Goal: Information Seeking & Learning: Learn about a topic

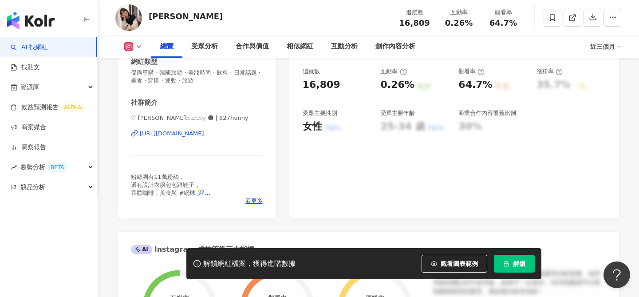
scroll to position [162, 0]
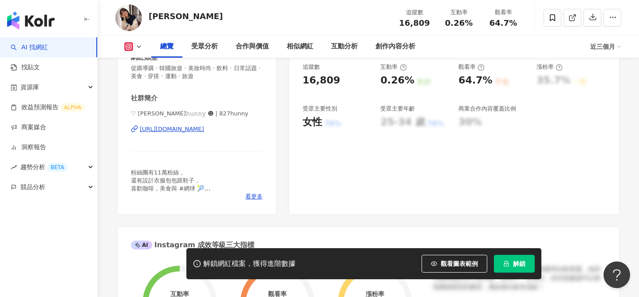
click at [204, 131] on div "https://www.instagram.com/827hunny/" at bounding box center [172, 129] width 64 height 8
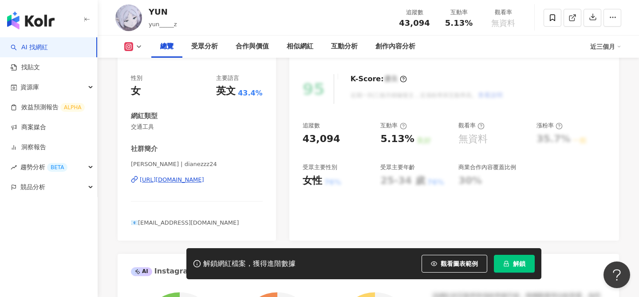
scroll to position [120, 0]
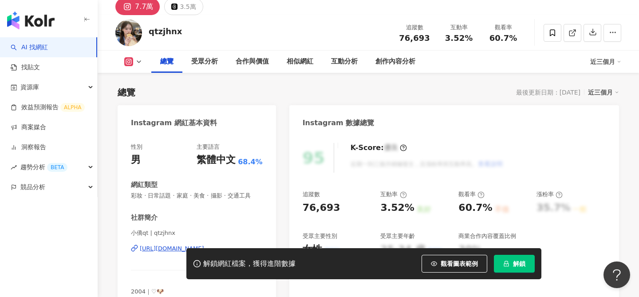
scroll to position [99, 0]
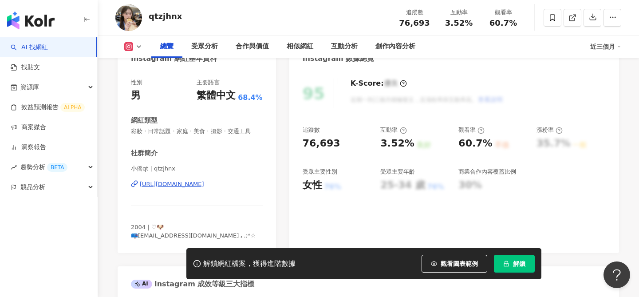
click at [204, 184] on div "https://www.instagram.com/qtzjhnx/" at bounding box center [172, 184] width 64 height 8
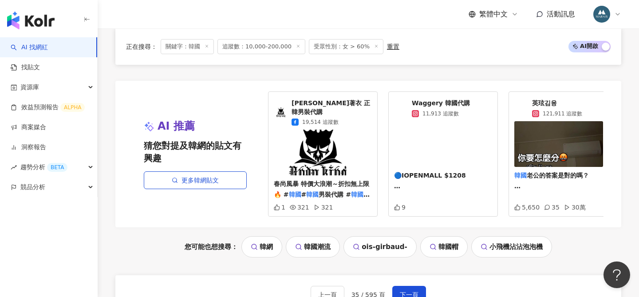
scroll to position [1908, 0]
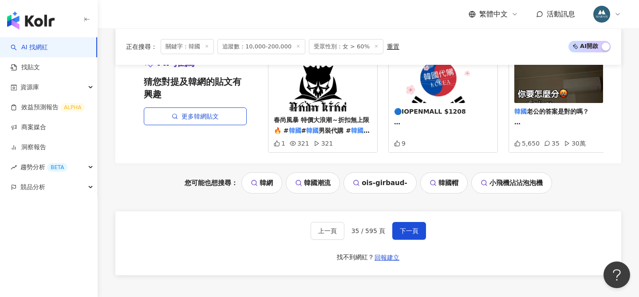
click at [403, 232] on div "上一頁 35 / 595 頁 下一頁 找不到網紅？ 回報建立" at bounding box center [368, 243] width 506 height 64
click at [402, 227] on span "下一頁" at bounding box center [409, 230] width 19 height 7
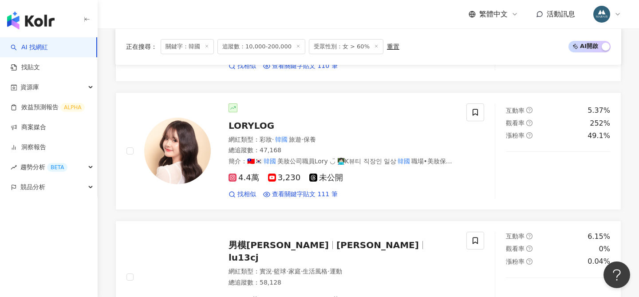
scroll to position [757, 0]
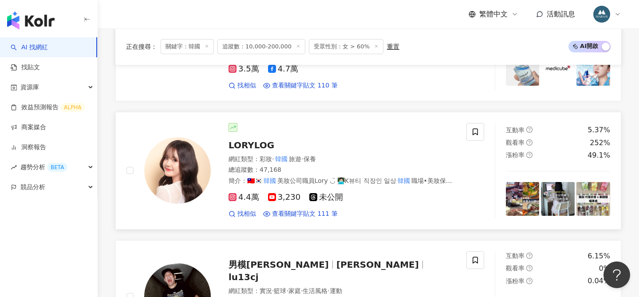
click at [205, 153] on img at bounding box center [177, 170] width 67 height 67
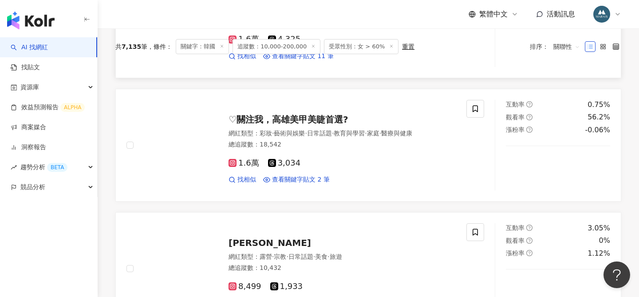
scroll to position [271, 0]
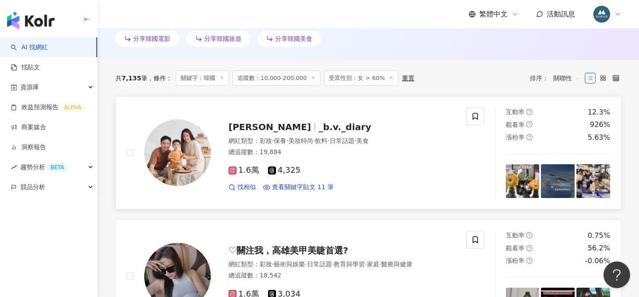
click at [318, 131] on span "_b.v._diary" at bounding box center [344, 127] width 53 height 11
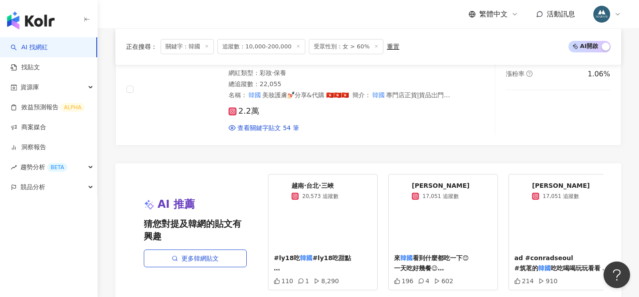
scroll to position [1949, 0]
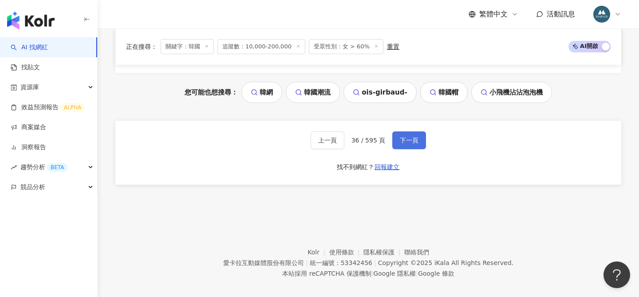
click at [401, 137] on span "下一頁" at bounding box center [409, 140] width 19 height 7
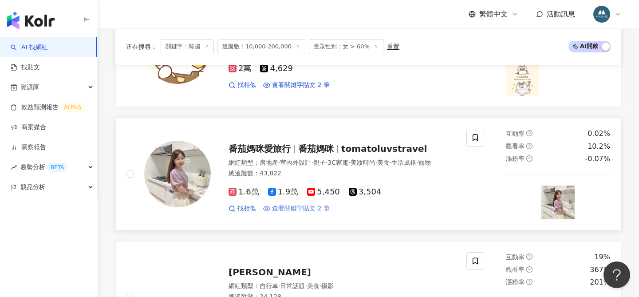
scroll to position [1456, 0]
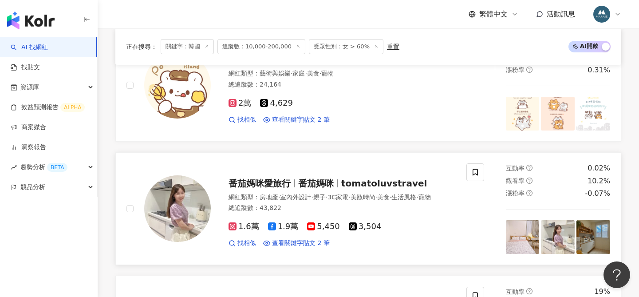
click at [310, 178] on span "番茄媽咪" at bounding box center [315, 183] width 35 height 11
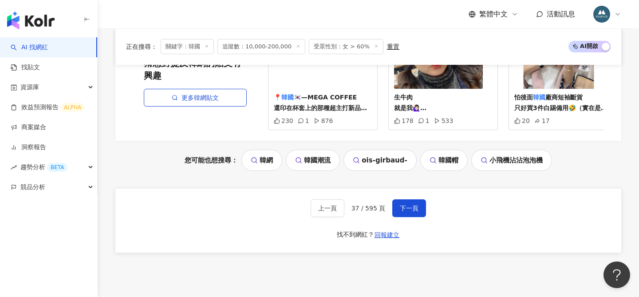
scroll to position [1863, 0]
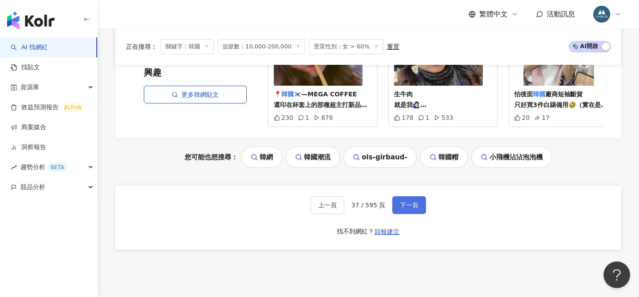
click at [407, 201] on span "下一頁" at bounding box center [409, 204] width 19 height 7
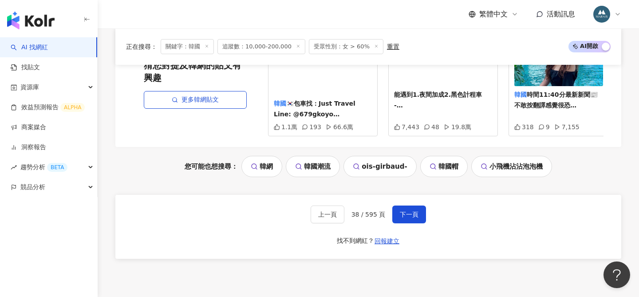
scroll to position [1882, 0]
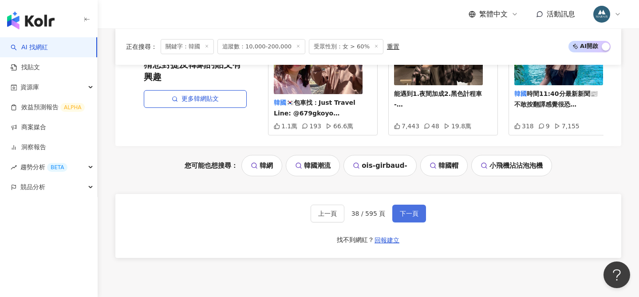
click at [408, 210] on span "下一頁" at bounding box center [409, 213] width 19 height 7
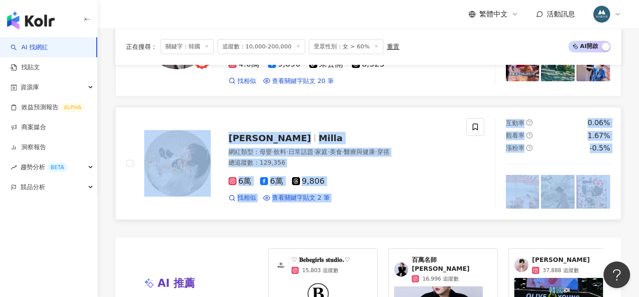
scroll to position [1860, 0]
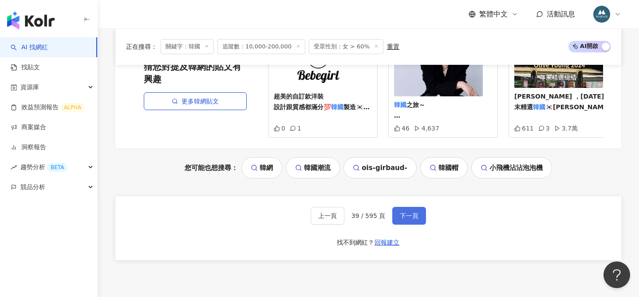
click at [420, 207] on button "下一頁" at bounding box center [409, 216] width 34 height 18
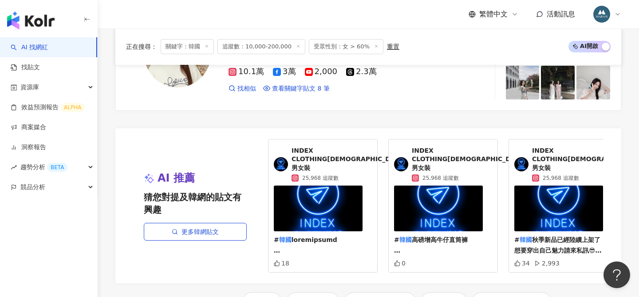
scroll to position [1908, 0]
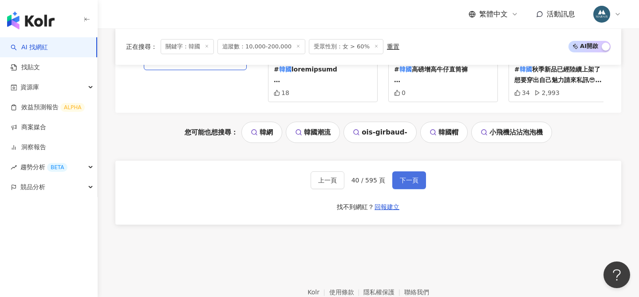
click at [410, 177] on span "下一頁" at bounding box center [409, 180] width 19 height 7
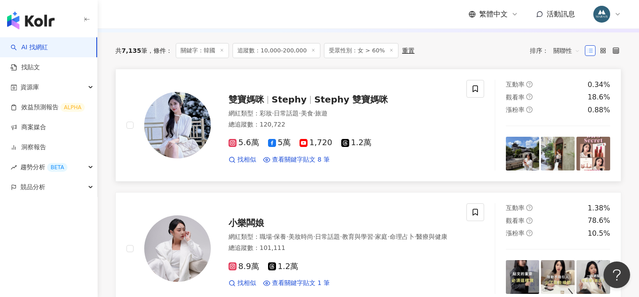
scroll to position [298, 0]
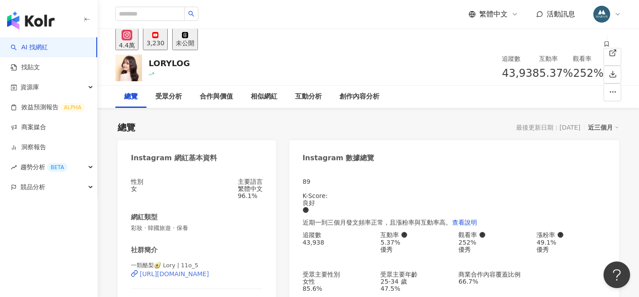
click at [204, 177] on div "性別 女 主要語言 繁體中文 96.1% 網紅類型 彩妝 · 韓國旅遊 · 保養 社群簡介 一顆酪梨🥑 Lory | 11o_5 [URL][DOMAIN_N…" at bounding box center [197, 271] width 158 height 205
click at [209, 270] on div "[URL][DOMAIN_NAME]" at bounding box center [174, 273] width 69 height 7
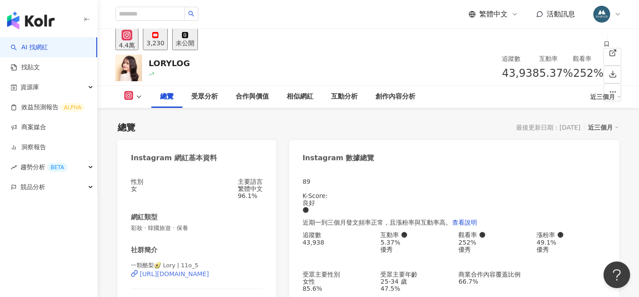
scroll to position [107, 0]
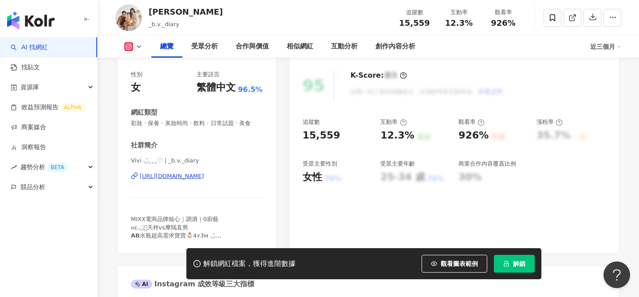
scroll to position [112, 0]
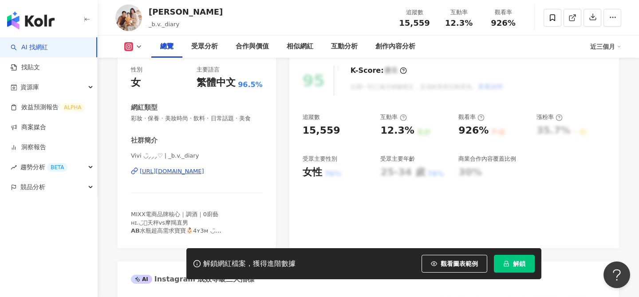
click at [204, 172] on div "https://www.instagram.com/_b.v._diary/" at bounding box center [172, 171] width 64 height 8
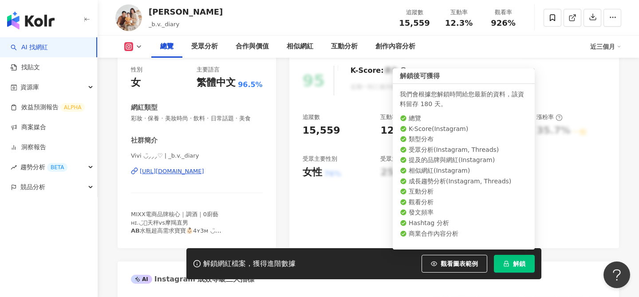
click at [512, 262] on button "解鎖" at bounding box center [514, 264] width 41 height 18
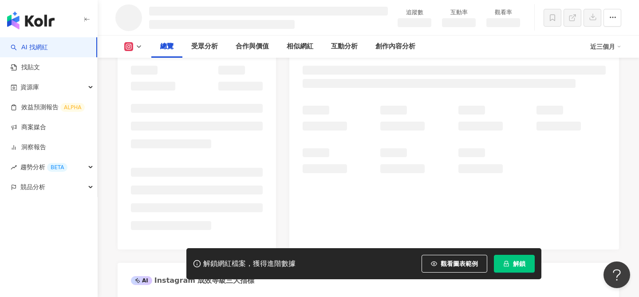
scroll to position [65, 0]
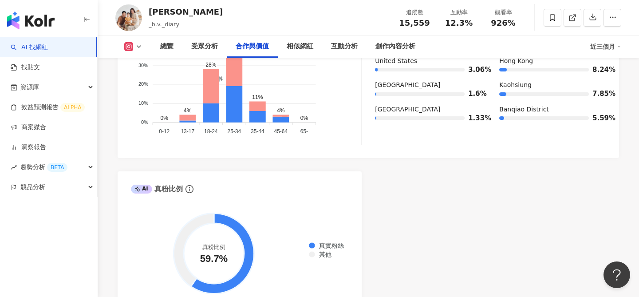
scroll to position [1259, 0]
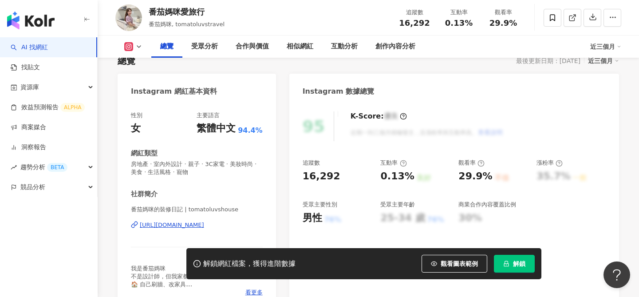
scroll to position [85, 0]
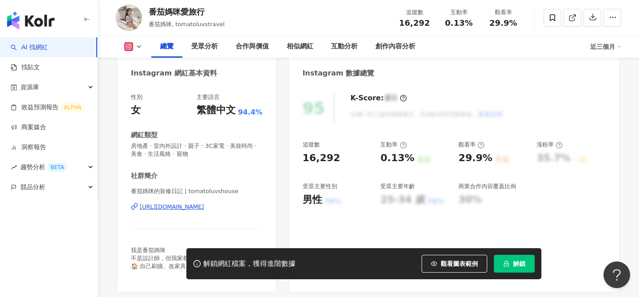
click at [204, 206] on div "https://www.instagram.com/tomatoluvshouse/" at bounding box center [172, 207] width 64 height 8
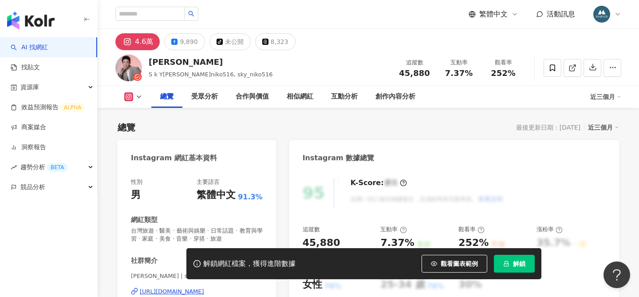
scroll to position [70, 0]
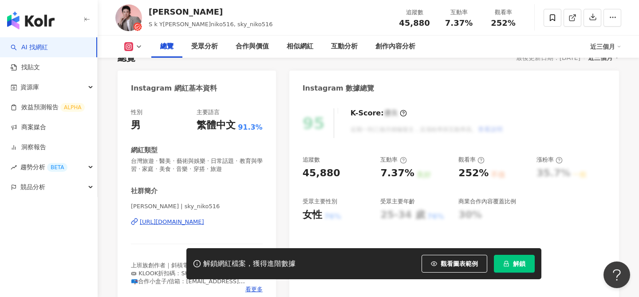
click at [204, 221] on div "[URL][DOMAIN_NAME]" at bounding box center [172, 222] width 64 height 8
click at [516, 260] on span "解鎖" at bounding box center [519, 263] width 12 height 7
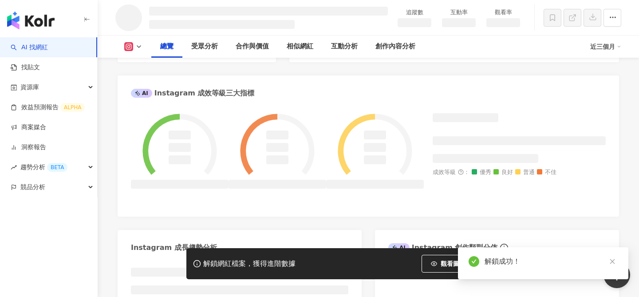
scroll to position [0, 0]
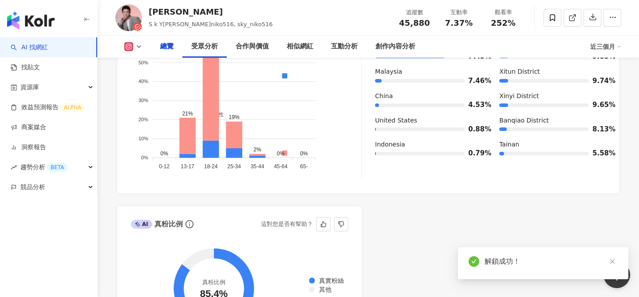
scroll to position [41, 0]
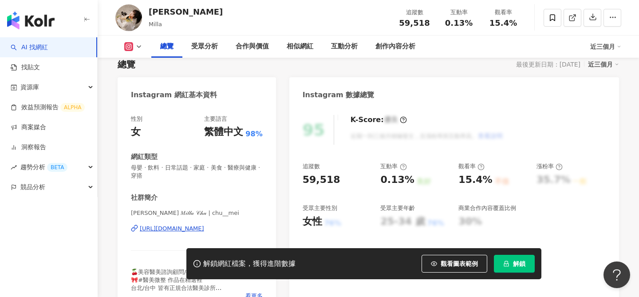
scroll to position [99, 0]
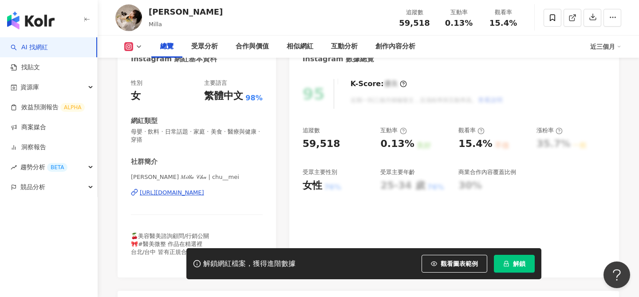
click at [181, 192] on div "[URL][DOMAIN_NAME]" at bounding box center [172, 193] width 64 height 8
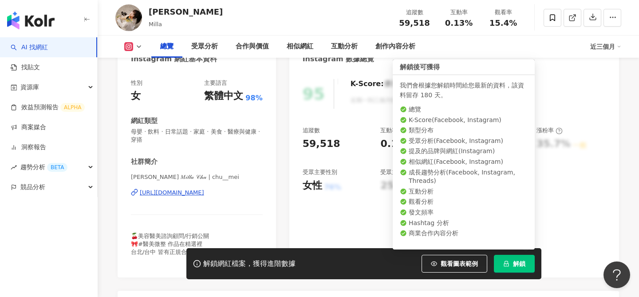
click at [516, 263] on span "解鎖" at bounding box center [519, 263] width 12 height 7
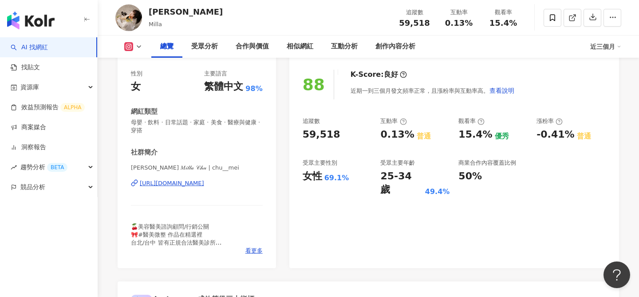
scroll to position [134, 0]
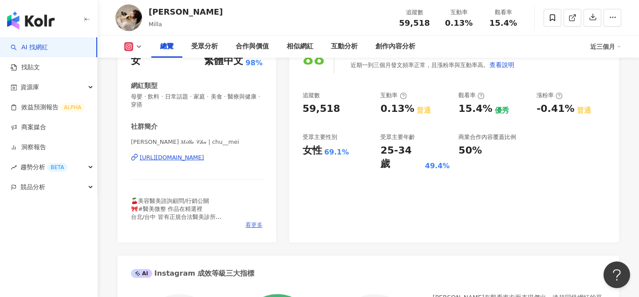
click at [255, 227] on span "看更多" at bounding box center [253, 225] width 17 height 8
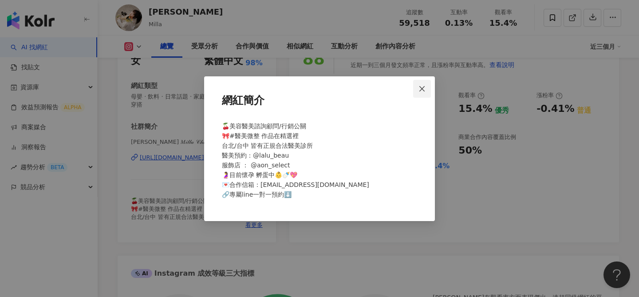
click at [422, 90] on icon "close" at bounding box center [421, 88] width 5 height 5
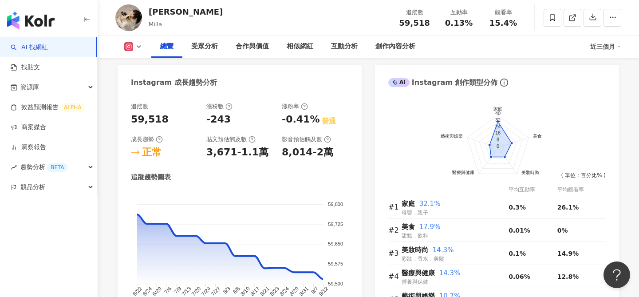
scroll to position [491, 0]
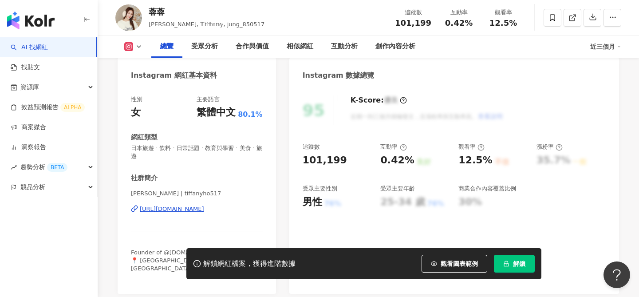
click at [514, 262] on span "解鎖" at bounding box center [519, 263] width 12 height 7
click at [204, 209] on div "[URL][DOMAIN_NAME]" at bounding box center [172, 209] width 64 height 8
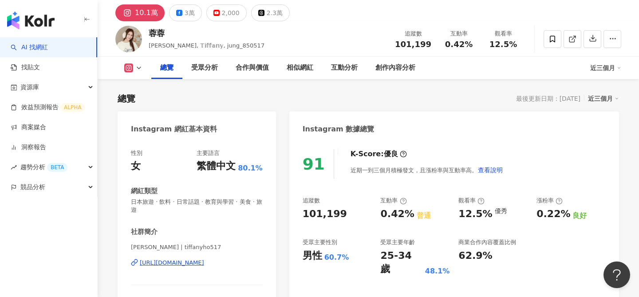
scroll to position [77, 0]
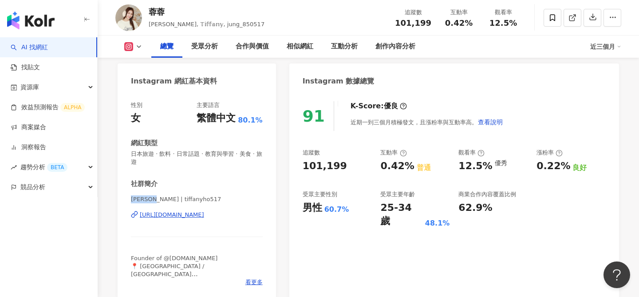
click at [121, 197] on div "性別 女 主要語言 繁體中文 80.1% 網紅類型 日本旅遊 · 飲料 · 日常話題 · 教育與學習 · 美食 · 旅遊 社群簡介 Tiffany 蓉蓉 | …" at bounding box center [197, 195] width 158 height 207
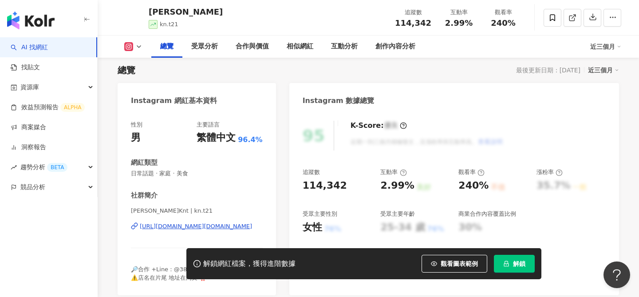
scroll to position [65, 0]
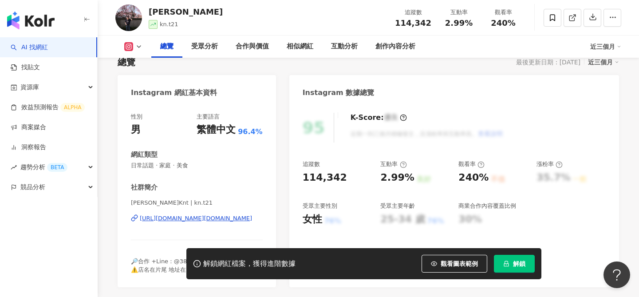
click at [170, 218] on div "[URL][DOMAIN_NAME][DOMAIN_NAME]" at bounding box center [196, 218] width 112 height 8
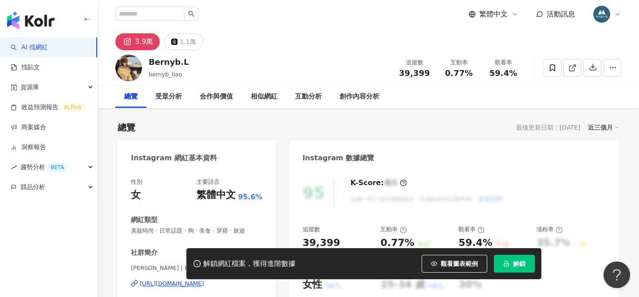
click at [515, 263] on span "解鎖" at bounding box center [519, 263] width 12 height 7
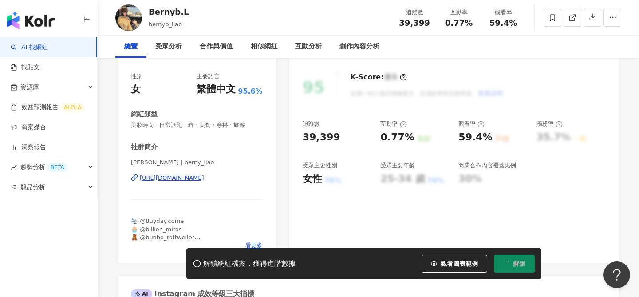
scroll to position [106, 0]
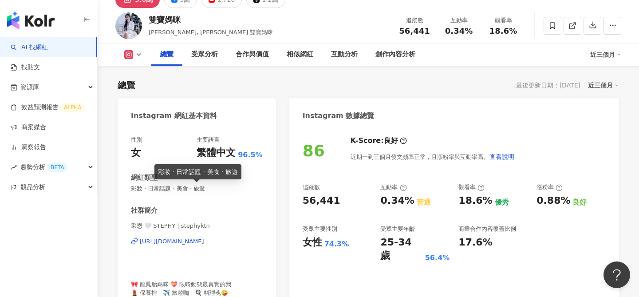
scroll to position [98, 0]
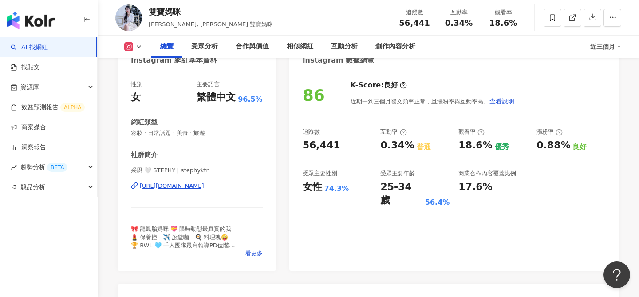
click at [191, 189] on div "https://www.instagram.com/stephyktn/" at bounding box center [172, 186] width 64 height 8
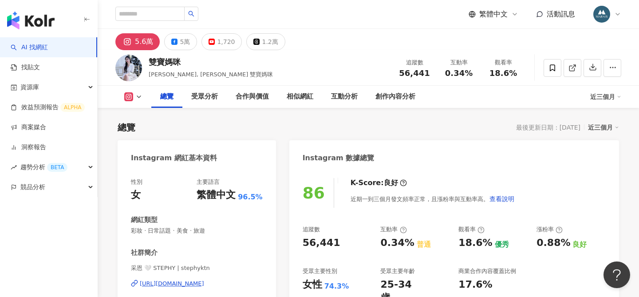
scroll to position [77, 0]
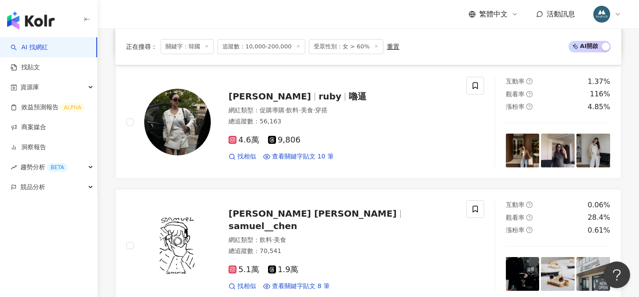
scroll to position [550, 0]
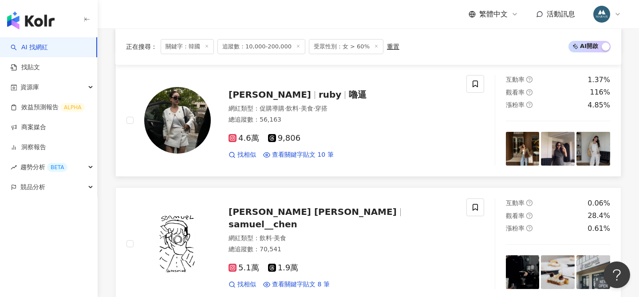
click at [258, 94] on span "[PERSON_NAME]" at bounding box center [269, 94] width 83 height 11
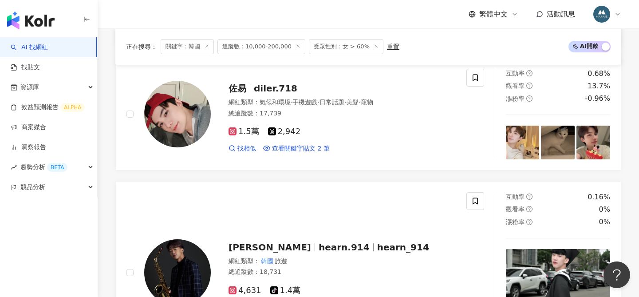
scroll to position [1945, 0]
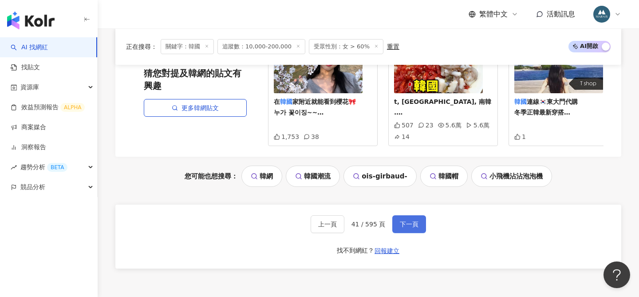
click at [405, 222] on span "下一頁" at bounding box center [409, 223] width 19 height 7
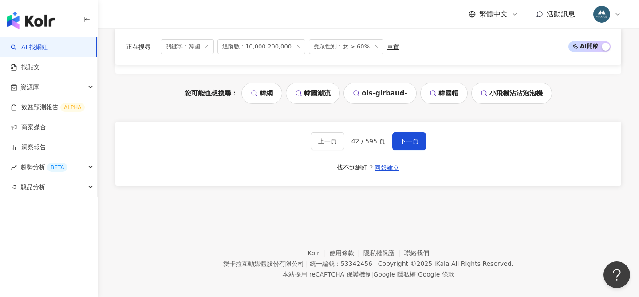
scroll to position [2054, 0]
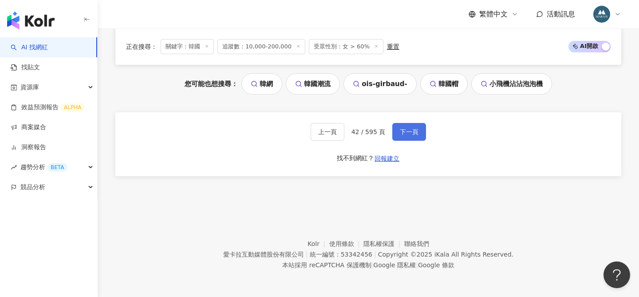
click at [411, 130] on span "下一頁" at bounding box center [409, 131] width 19 height 7
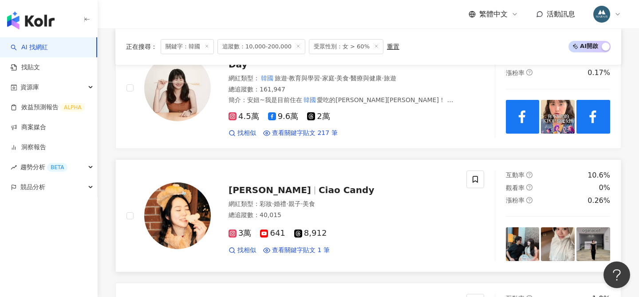
scroll to position [831, 0]
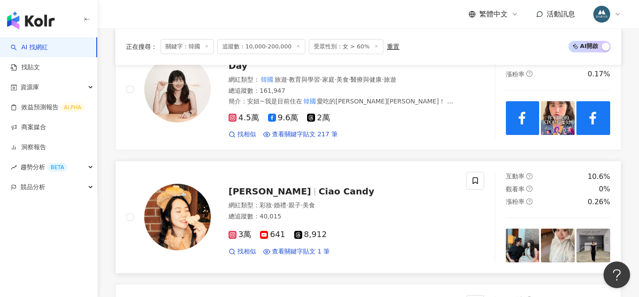
click at [318, 186] on span "Ciao Candy" at bounding box center [346, 191] width 56 height 11
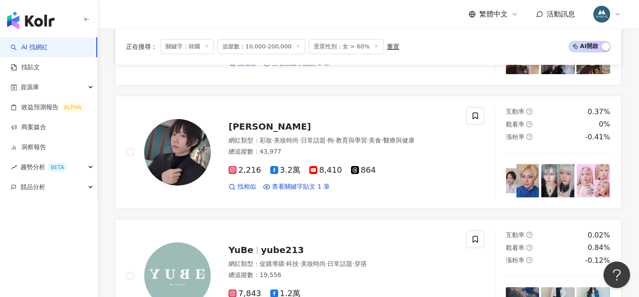
scroll to position [388, 0]
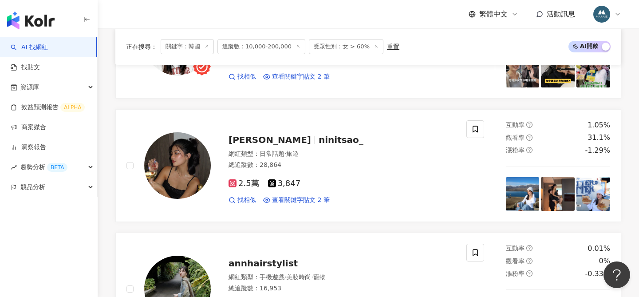
scroll to position [1313, 0]
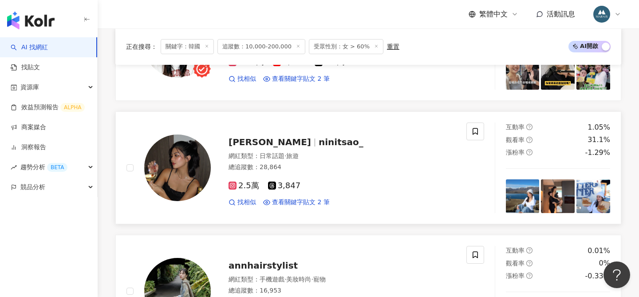
click at [318, 138] on span "ninitsao_" at bounding box center [340, 142] width 45 height 11
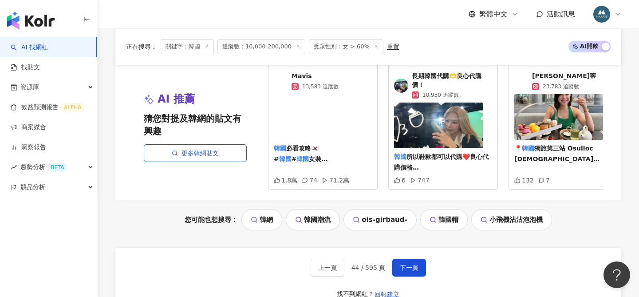
scroll to position [2007, 0]
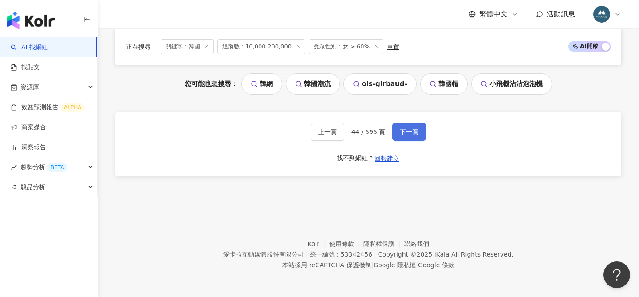
click at [412, 132] on span "下一頁" at bounding box center [409, 131] width 19 height 7
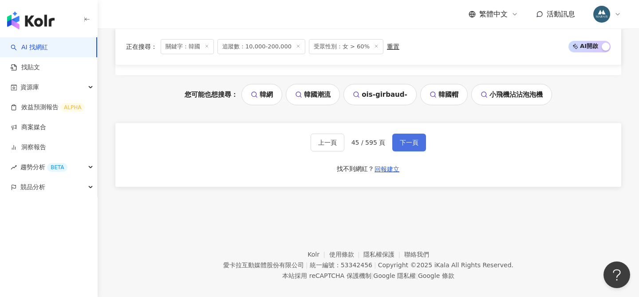
click at [412, 138] on button "下一頁" at bounding box center [409, 143] width 34 height 18
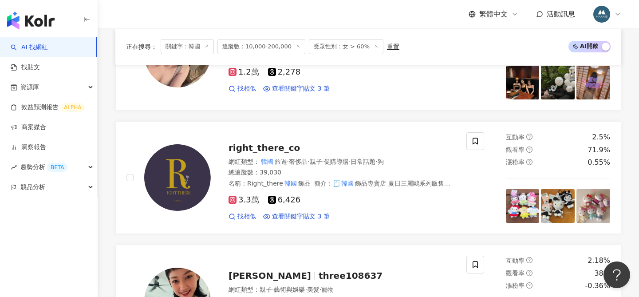
scroll to position [1928, 0]
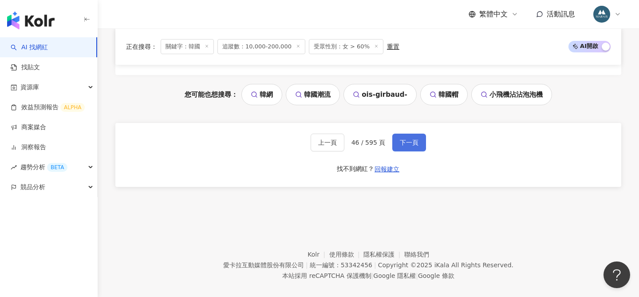
click at [416, 143] on span "下一頁" at bounding box center [409, 142] width 19 height 7
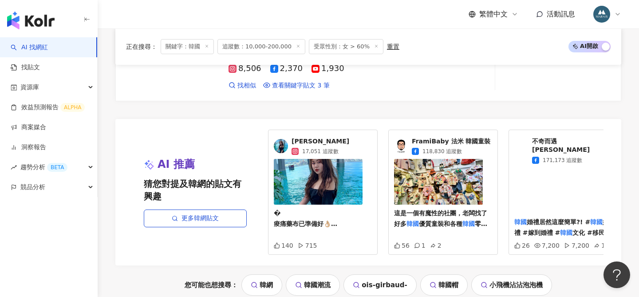
scroll to position [1955, 0]
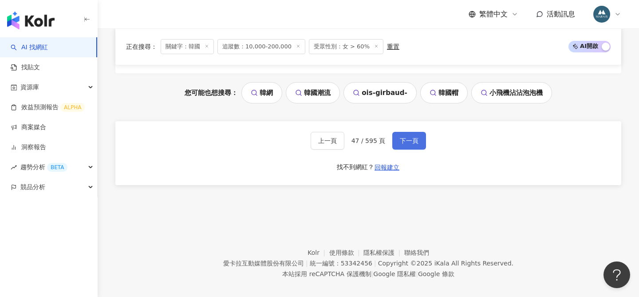
click at [405, 137] on span "下一頁" at bounding box center [409, 140] width 19 height 7
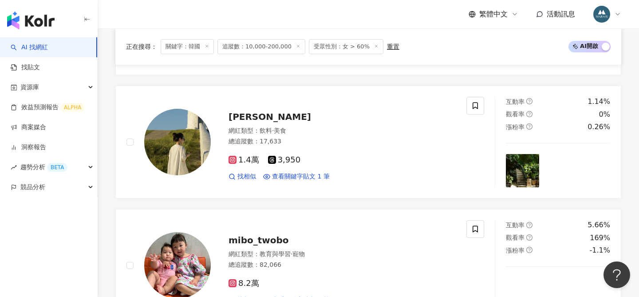
scroll to position [1387, 0]
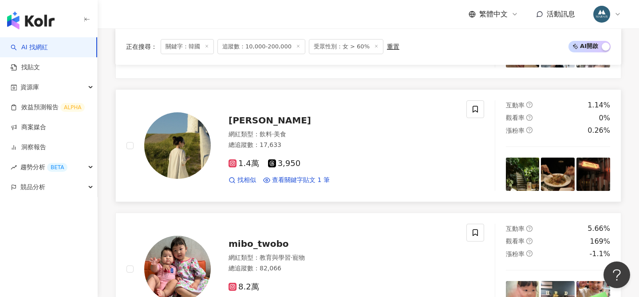
click at [256, 126] on span "amelia_li_an" at bounding box center [269, 120] width 83 height 11
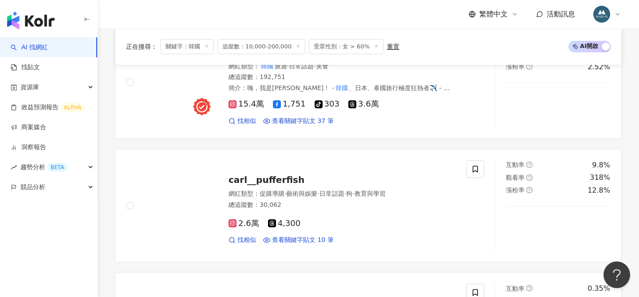
scroll to position [737, 0]
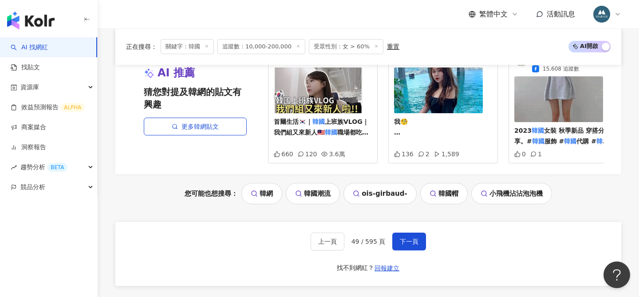
scroll to position [1859, 0]
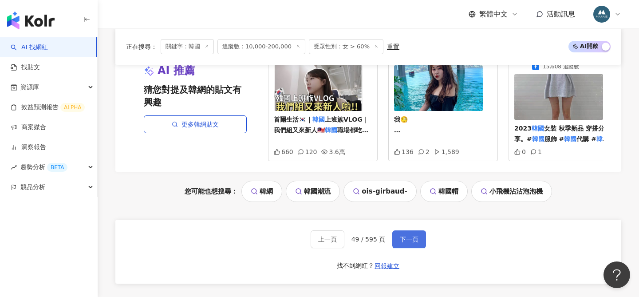
click at [409, 236] on span "下一頁" at bounding box center [409, 239] width 19 height 7
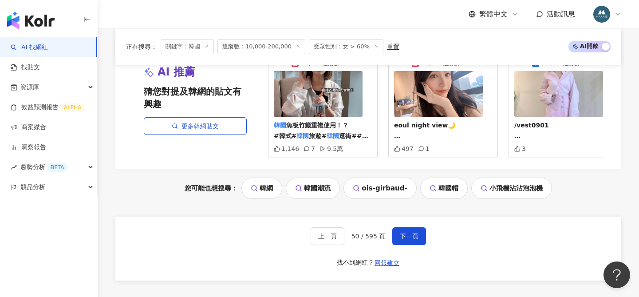
scroll to position [1839, 0]
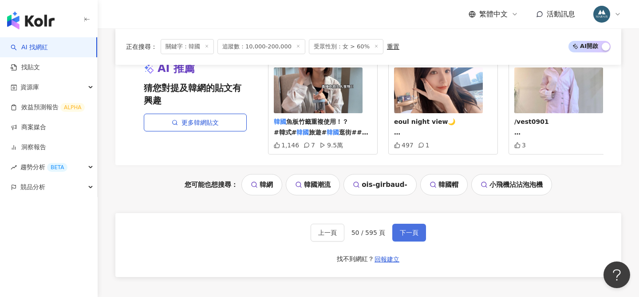
click at [412, 227] on button "下一頁" at bounding box center [409, 233] width 34 height 18
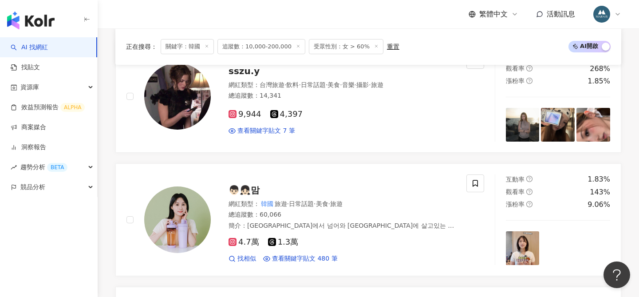
scroll to position [695, 0]
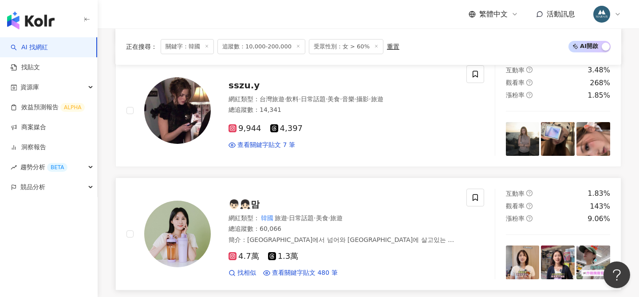
click at [247, 199] on span "👦🏻👧🏻맘" at bounding box center [243, 204] width 31 height 11
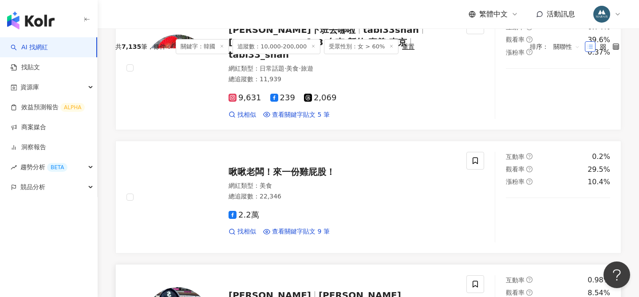
scroll to position [237, 0]
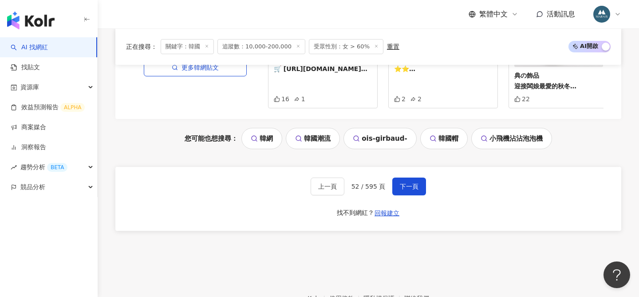
scroll to position [1945, 0]
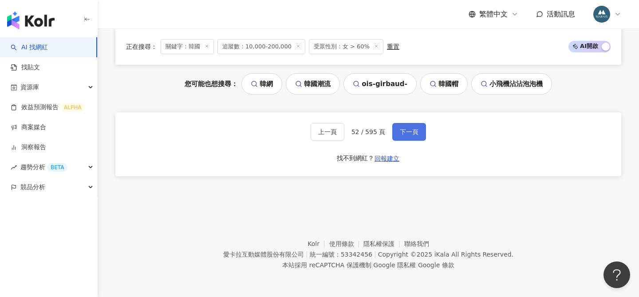
click at [402, 130] on span "下一頁" at bounding box center [409, 131] width 19 height 7
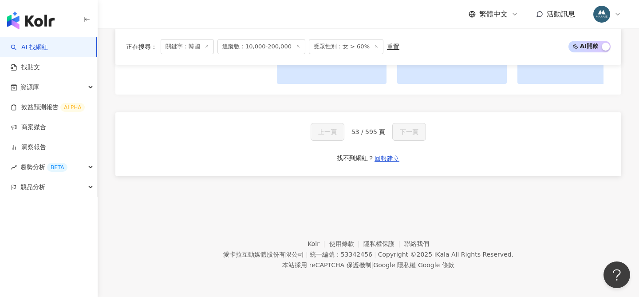
scroll to position [940, 0]
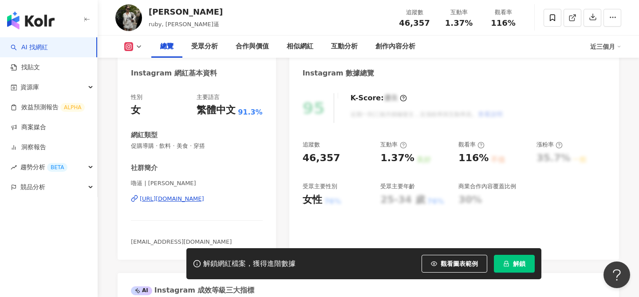
click at [185, 197] on div "[URL][DOMAIN_NAME]" at bounding box center [172, 199] width 64 height 8
click at [520, 264] on span "解鎖" at bounding box center [519, 263] width 12 height 7
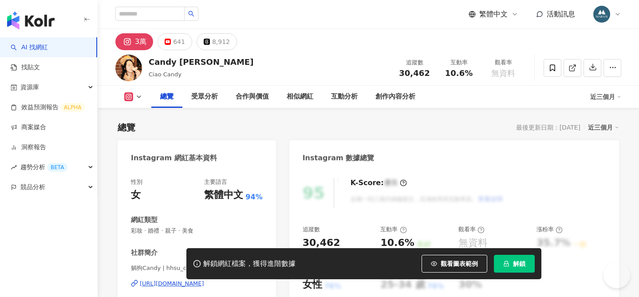
click at [189, 279] on div "https://www.instagram.com/hhsu_c/" at bounding box center [172, 283] width 64 height 8
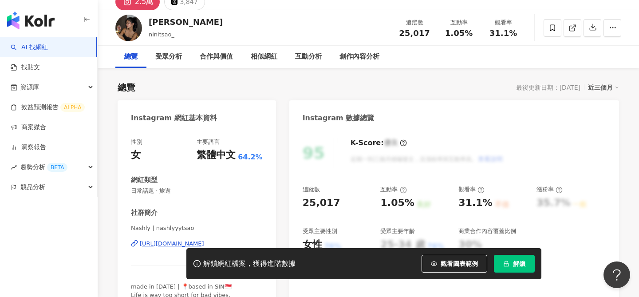
scroll to position [94, 0]
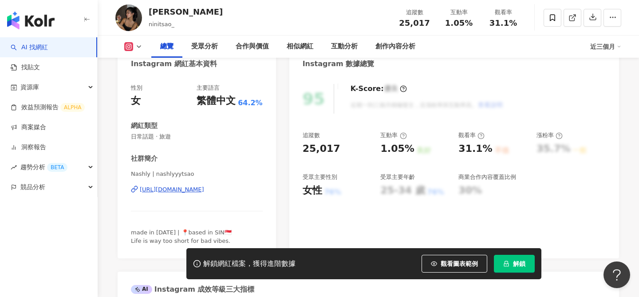
click at [191, 191] on div "[URL][DOMAIN_NAME]" at bounding box center [172, 189] width 64 height 8
click at [515, 264] on span "解鎖" at bounding box center [519, 263] width 12 height 7
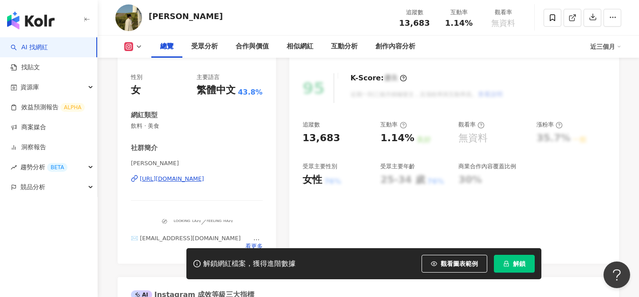
scroll to position [114, 0]
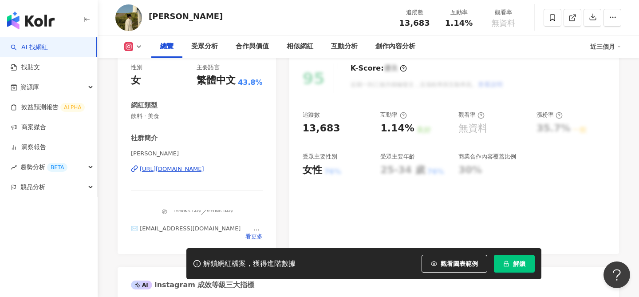
click at [177, 169] on div "[URL][DOMAIN_NAME]" at bounding box center [172, 169] width 64 height 8
click at [519, 266] on span "解鎖" at bounding box center [519, 263] width 12 height 7
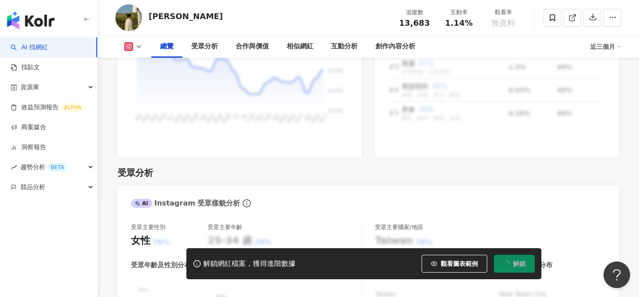
scroll to position [562, 0]
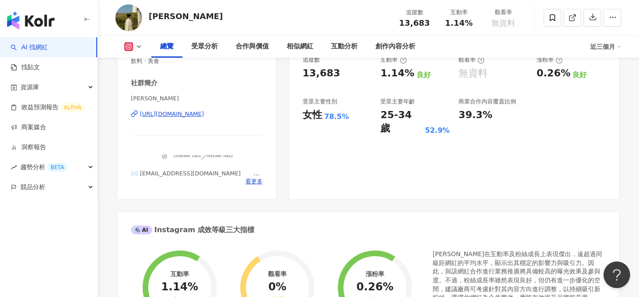
scroll to position [171, 0]
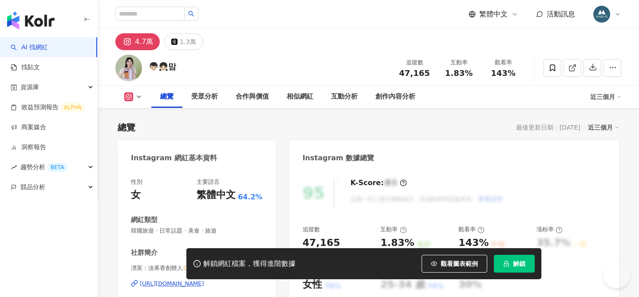
click at [197, 264] on div "[PERSON_NAME]：[PERSON_NAME]創辦人🫶🏻 | 127721.127 [URL][DOMAIN_NAME]" at bounding box center [197, 290] width 132 height 52
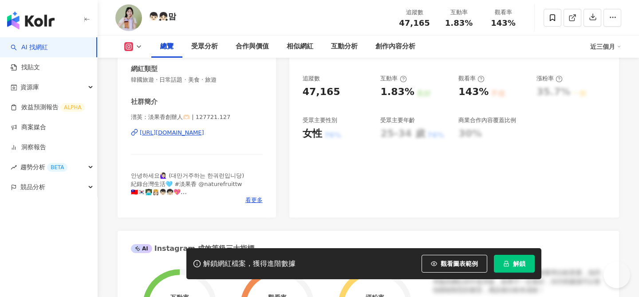
click at [197, 134] on div "[URL][DOMAIN_NAME]" at bounding box center [172, 133] width 64 height 8
